Goal: Task Accomplishment & Management: Check status

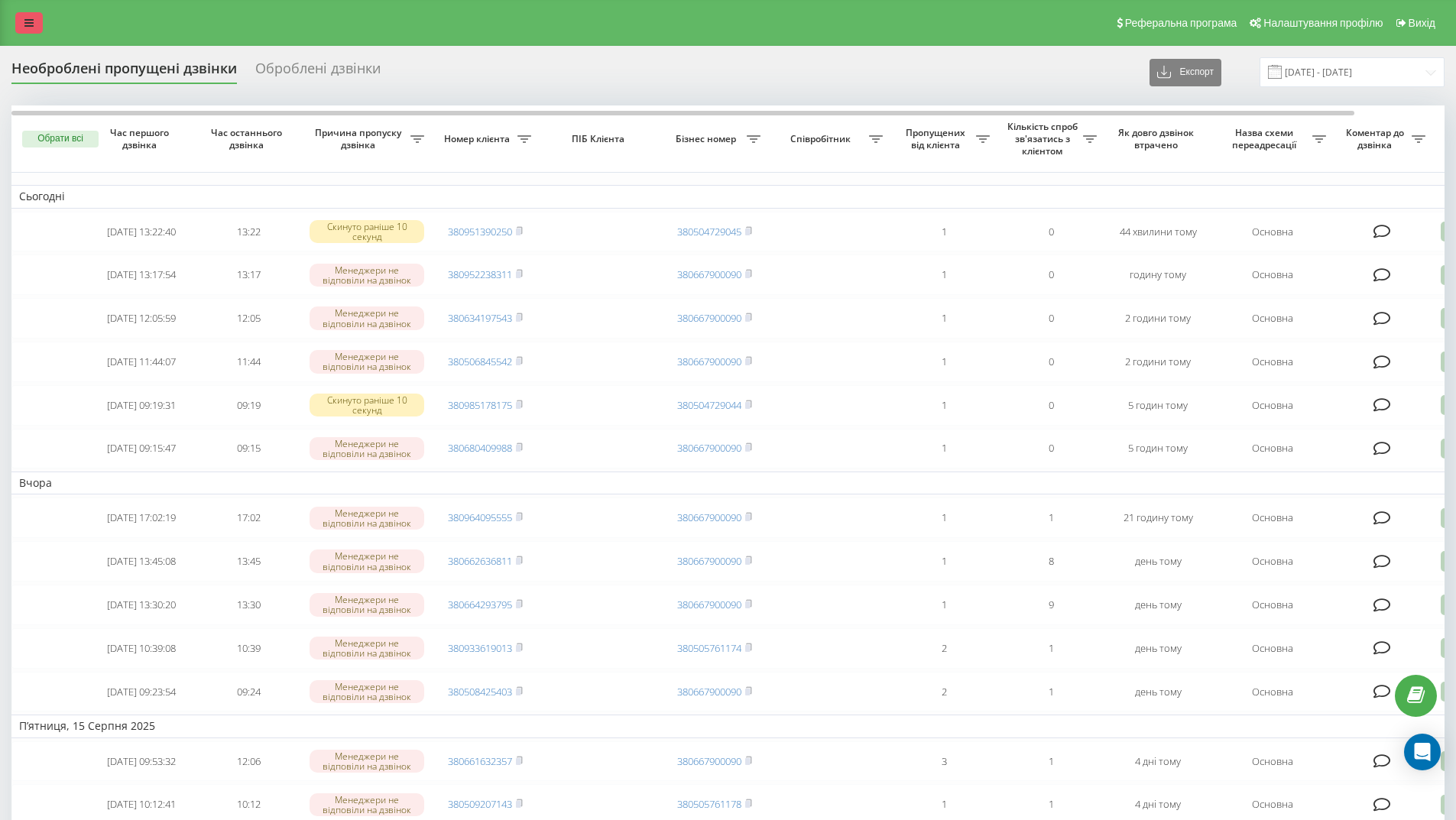
click at [27, 22] on icon at bounding box center [29, 23] width 9 height 11
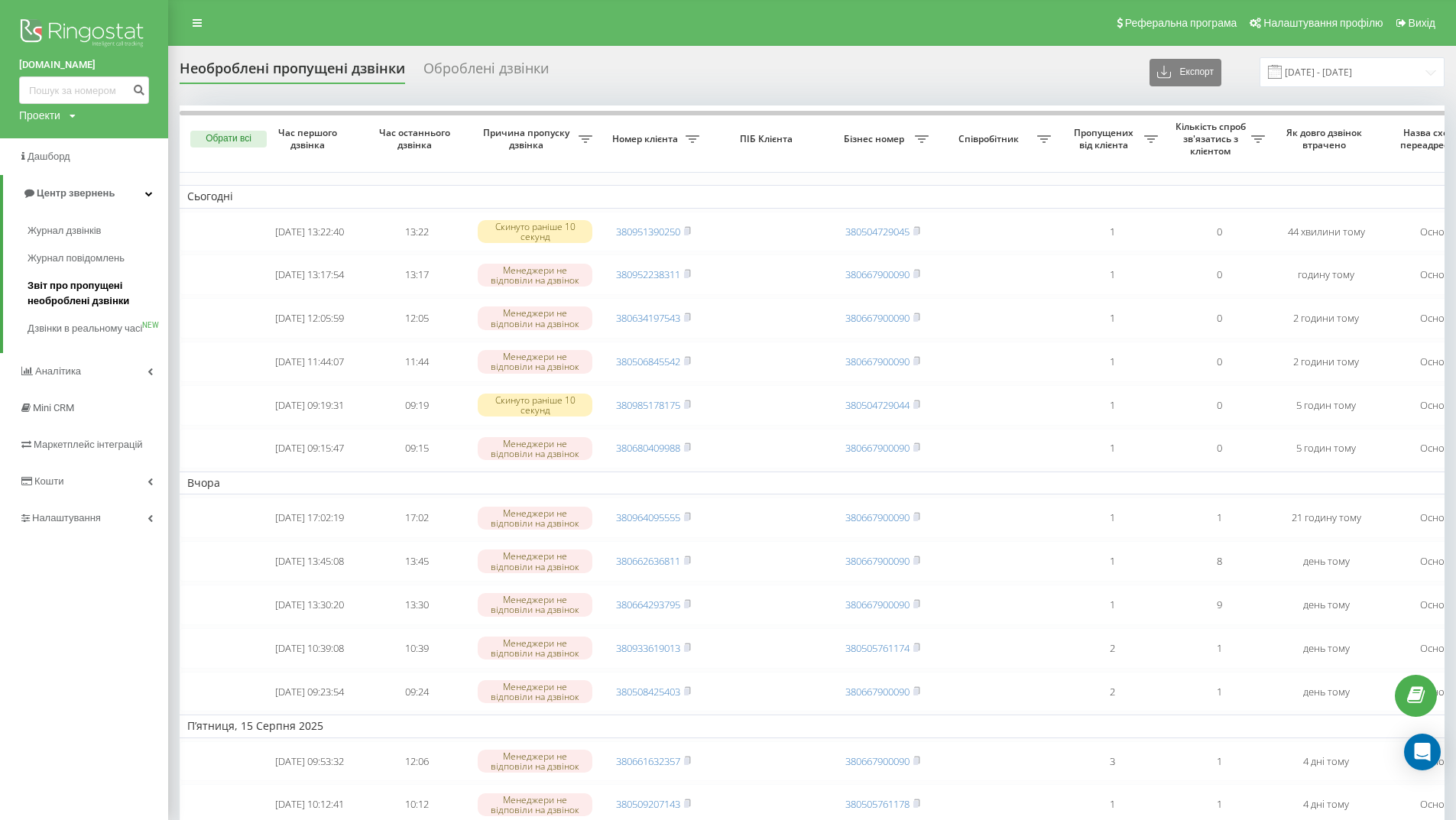
click at [83, 294] on span "Звіт про пропущені необроблені дзвінки" at bounding box center [94, 294] width 133 height 31
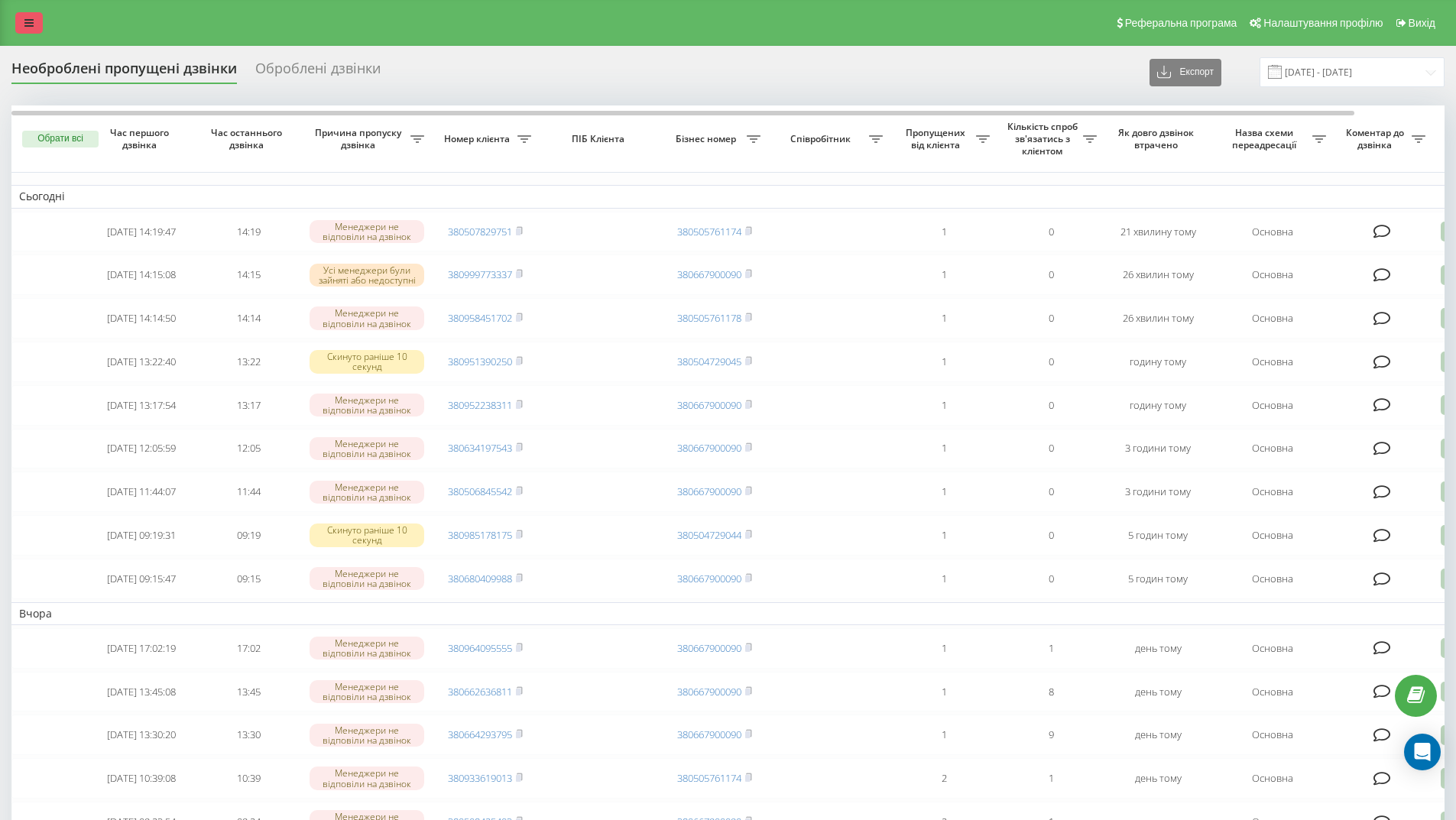
click at [33, 24] on link at bounding box center [29, 23] width 28 height 21
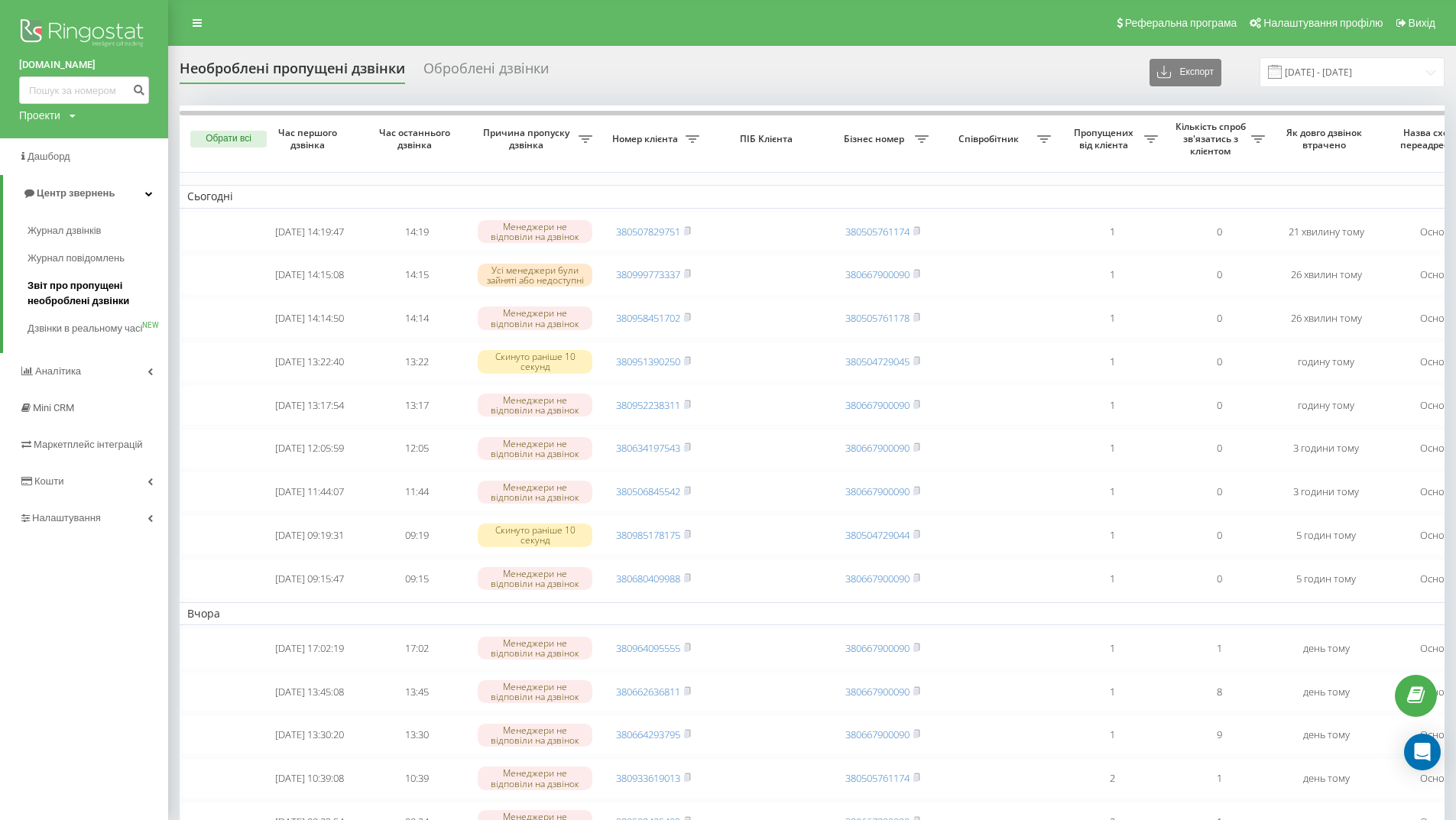
click at [61, 299] on span "Звіт про пропущені необроблені дзвінки" at bounding box center [94, 294] width 133 height 31
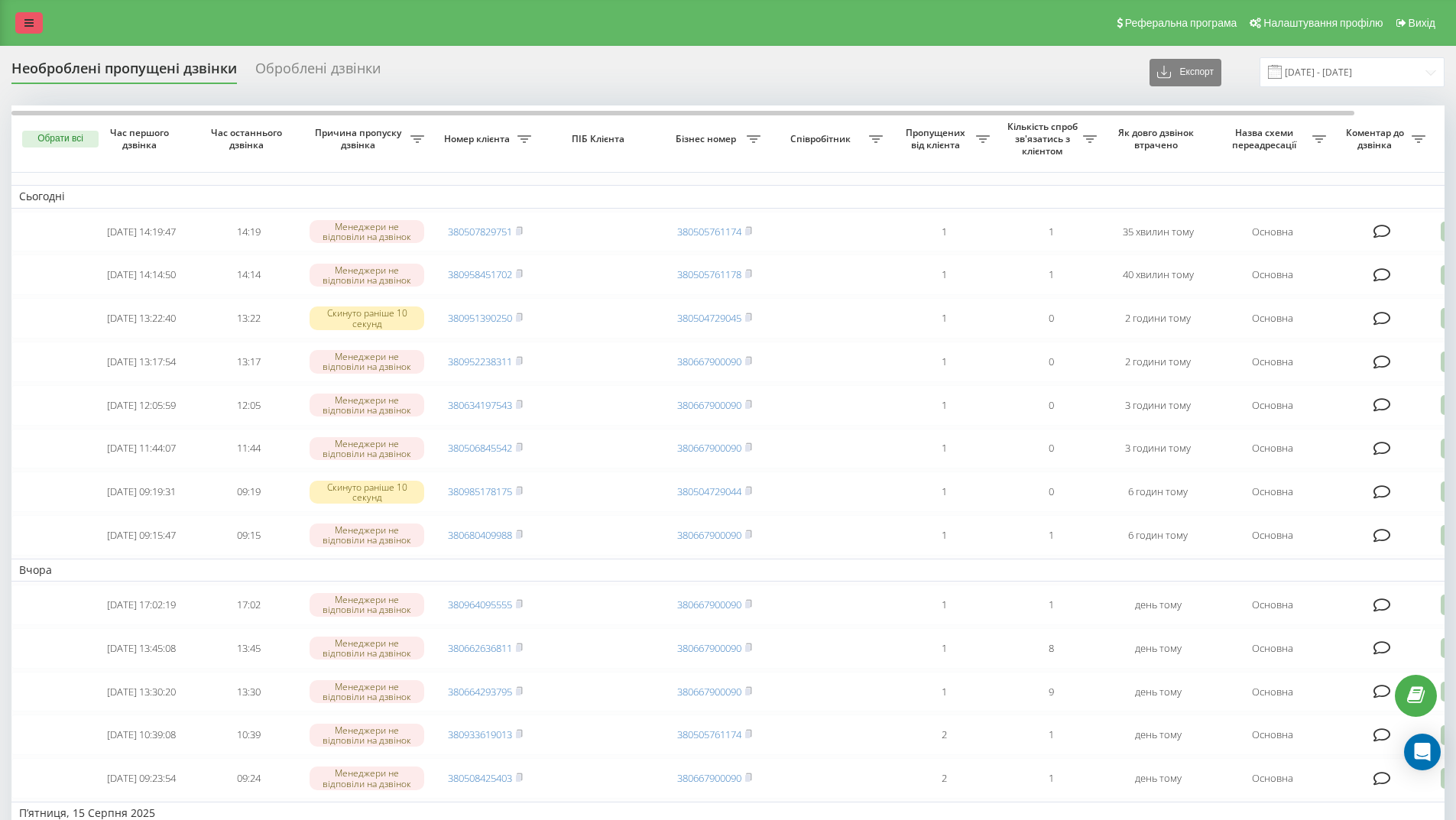
click at [28, 21] on icon at bounding box center [29, 23] width 9 height 11
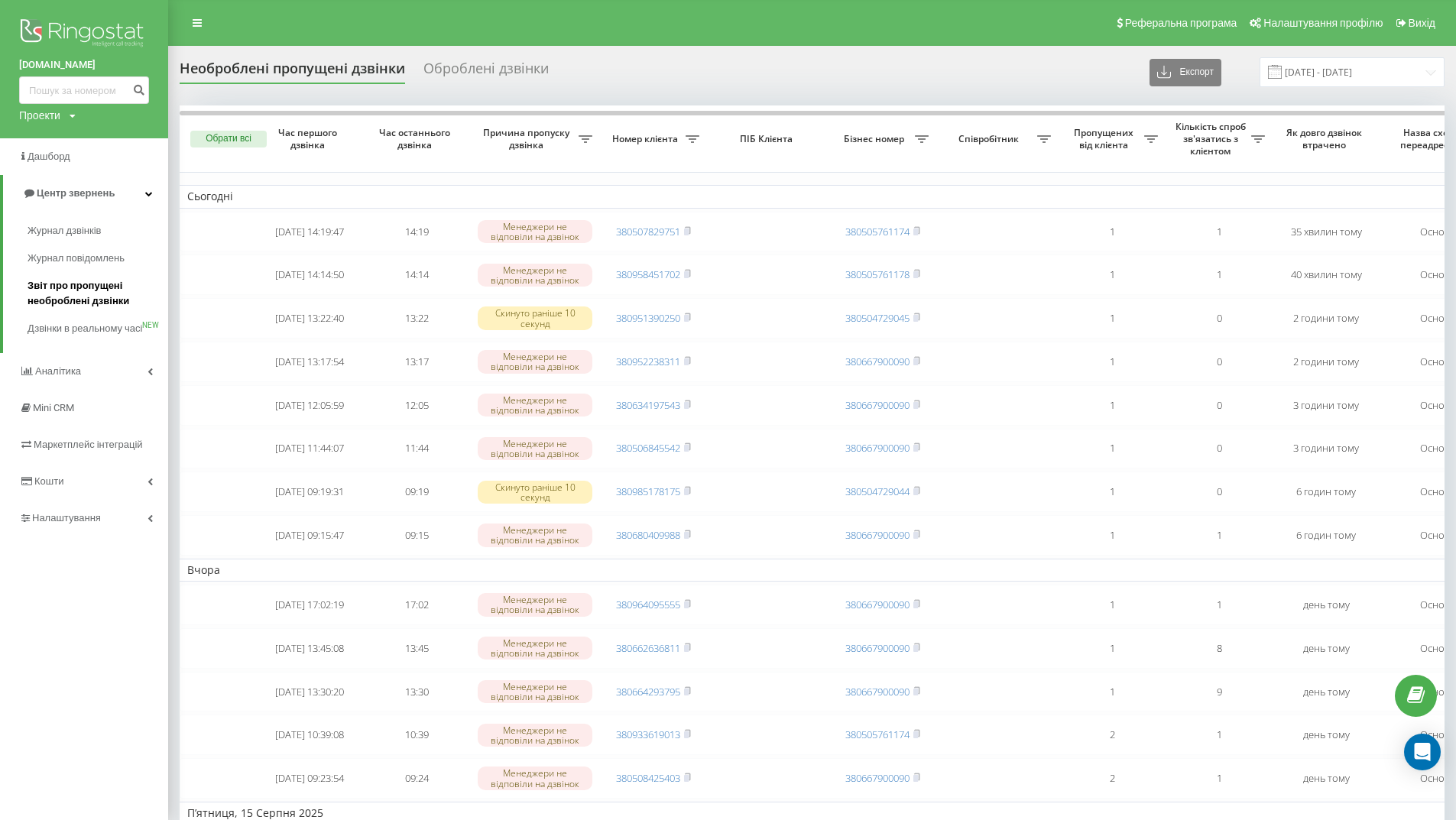
click at [96, 301] on span "Звіт про пропущені необроблені дзвінки" at bounding box center [94, 294] width 133 height 31
